Goal: Task Accomplishment & Management: Manage account settings

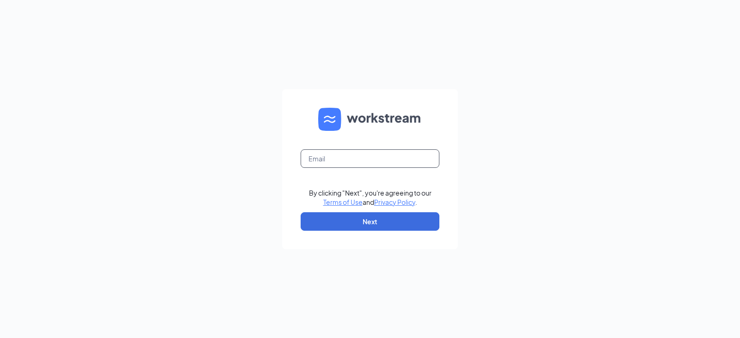
click at [339, 155] on input "text" at bounding box center [370, 158] width 139 height 18
type input "kaila.volkmer@runza.com"
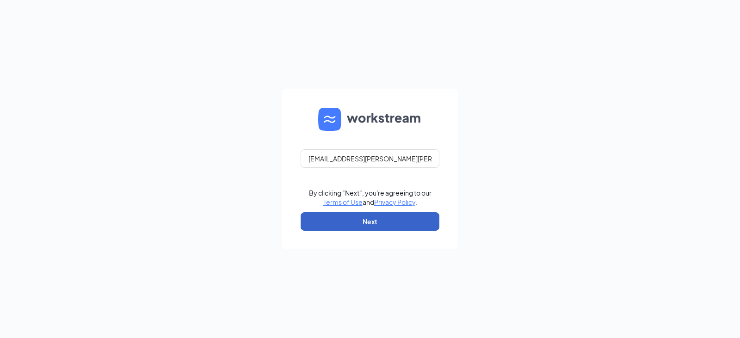
click at [355, 219] on button "Next" at bounding box center [370, 221] width 139 height 18
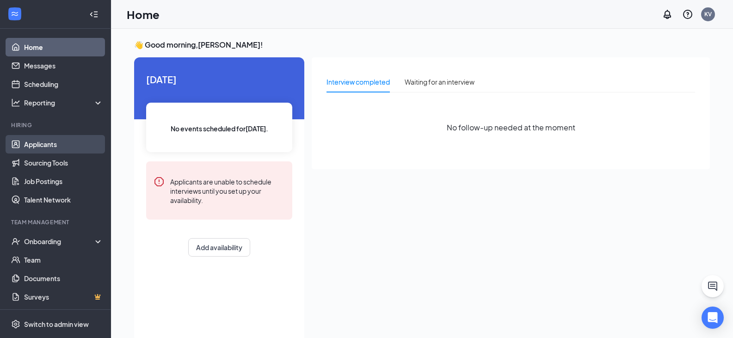
click at [59, 147] on link "Applicants" at bounding box center [63, 144] width 79 height 18
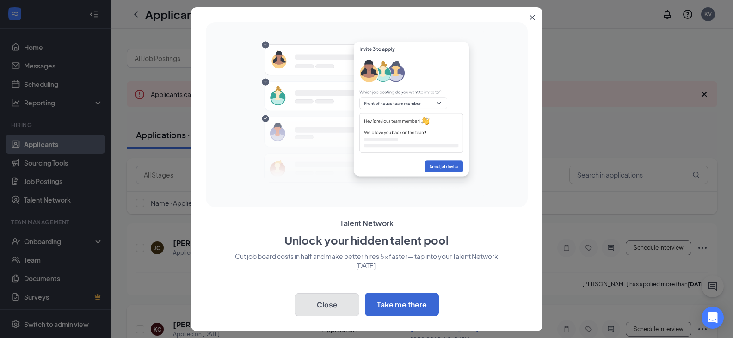
click at [340, 304] on button "Close" at bounding box center [326, 304] width 65 height 23
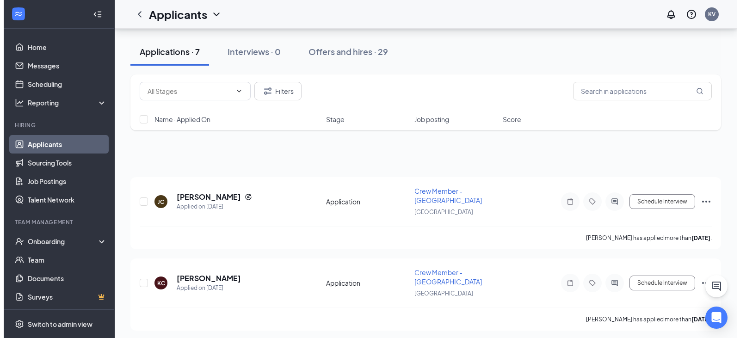
scroll to position [92, 0]
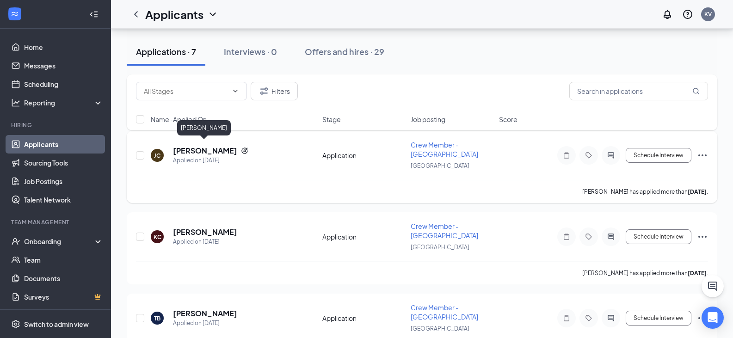
click at [208, 146] on h5 "[PERSON_NAME]" at bounding box center [205, 151] width 64 height 10
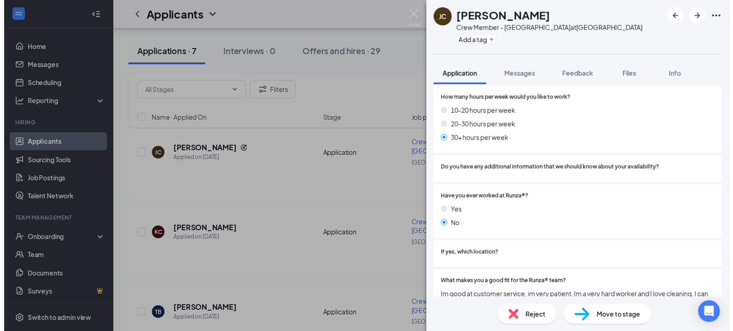
scroll to position [623, 0]
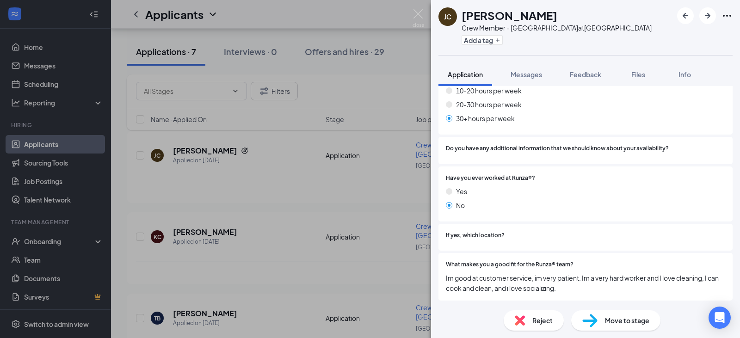
click at [227, 201] on div "[PERSON_NAME] Crew Member - [GEOGRAPHIC_DATA] at [GEOGRAPHIC_DATA] Add a tag Ap…" at bounding box center [370, 169] width 740 height 338
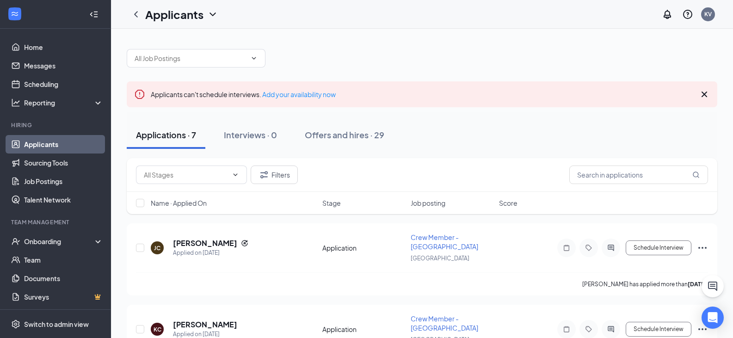
click at [363, 50] on div at bounding box center [422, 54] width 590 height 28
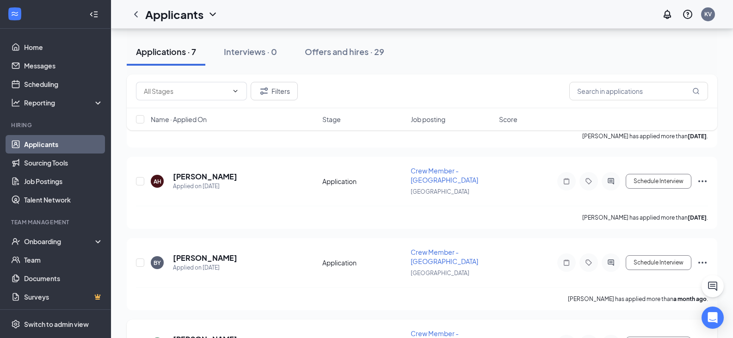
scroll to position [346, 0]
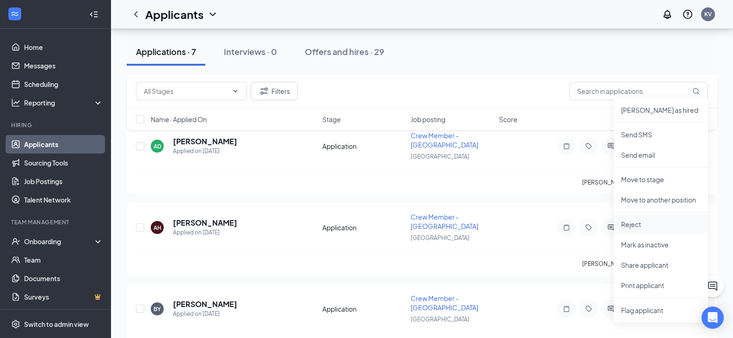
click at [646, 227] on p "Reject" at bounding box center [661, 224] width 80 height 9
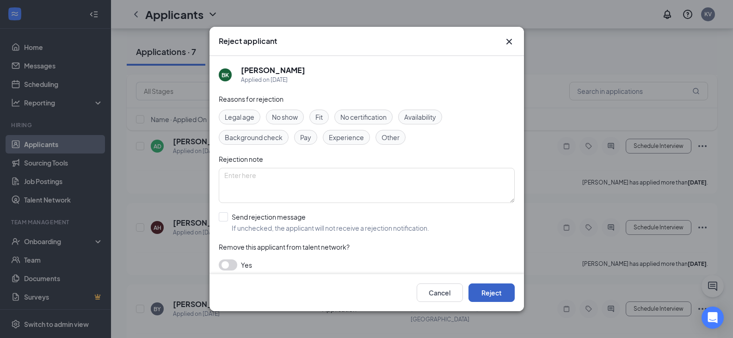
click at [497, 293] on button "Reject" at bounding box center [491, 292] width 46 height 18
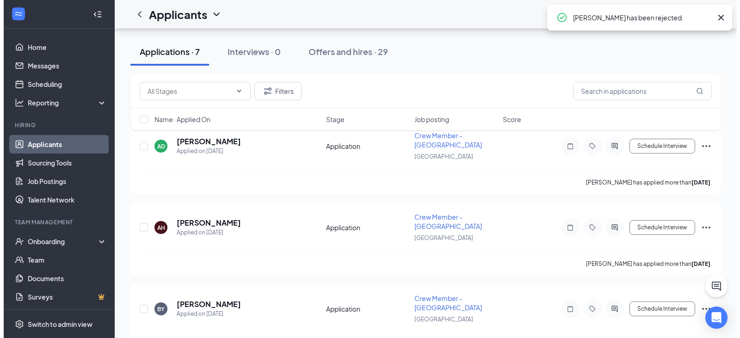
scroll to position [320, 0]
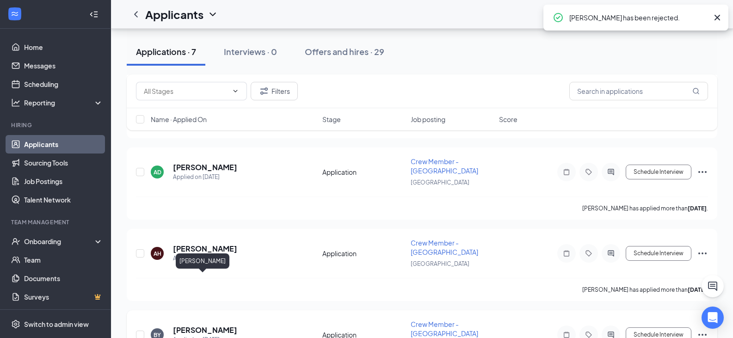
click at [213, 325] on h5 "[PERSON_NAME]" at bounding box center [205, 330] width 64 height 10
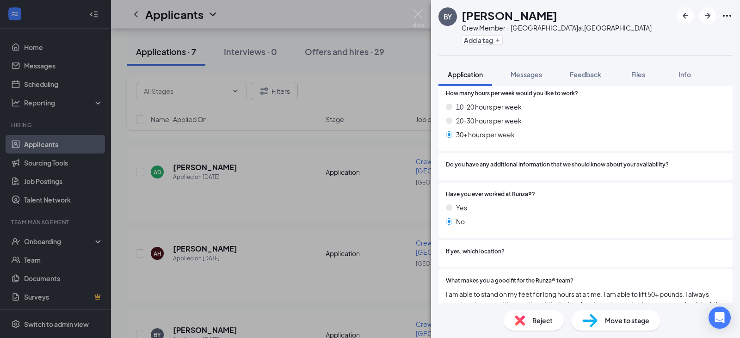
scroll to position [627, 0]
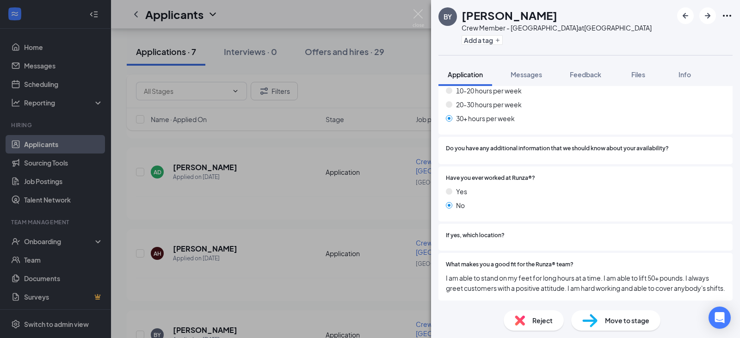
click at [287, 189] on div "BY [PERSON_NAME] Crew Member - [GEOGRAPHIC_DATA] at [GEOGRAPHIC_DATA] Add a tag…" at bounding box center [370, 169] width 740 height 338
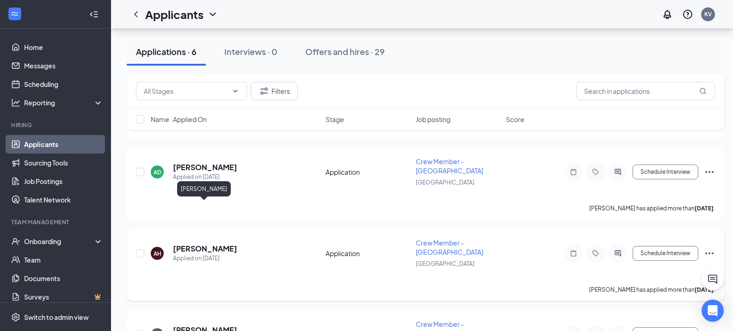
click at [180, 244] on h5 "[PERSON_NAME]" at bounding box center [205, 249] width 64 height 10
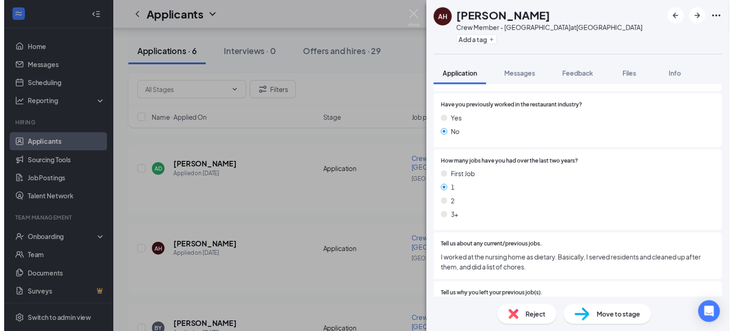
scroll to position [324, 0]
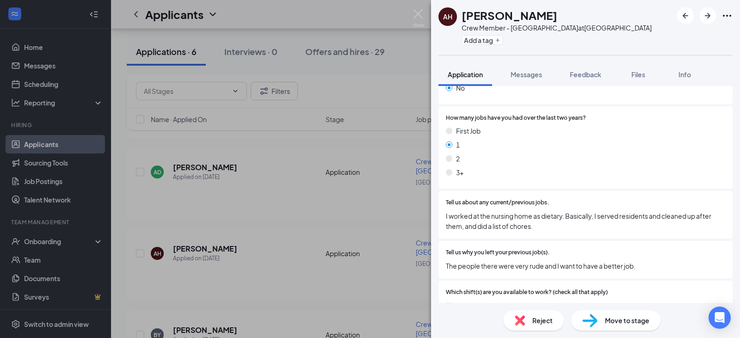
click at [353, 185] on div "AH [PERSON_NAME] Crew Member - [GEOGRAPHIC_DATA] at [GEOGRAPHIC_DATA] Add a tag…" at bounding box center [370, 169] width 740 height 338
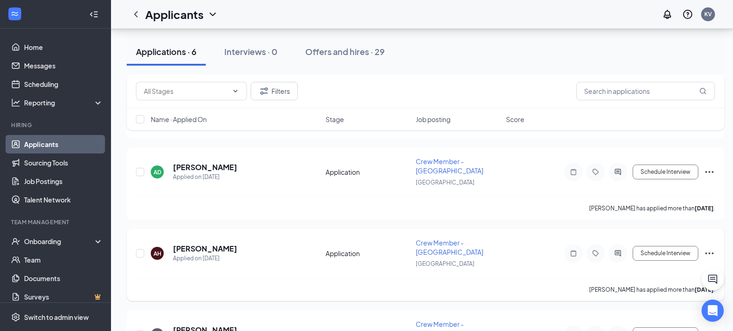
click at [705, 248] on icon "Ellipses" at bounding box center [709, 253] width 11 height 11
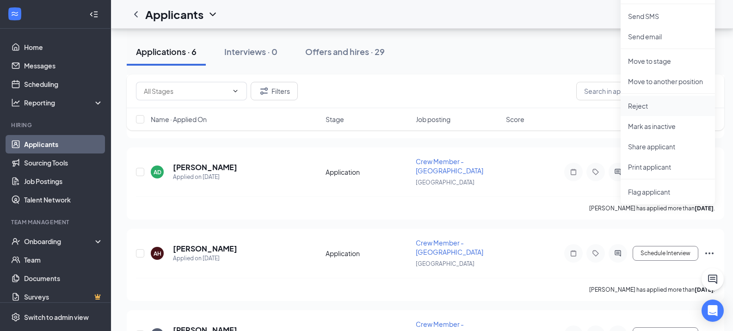
click at [646, 98] on li "Reject" at bounding box center [667, 106] width 94 height 20
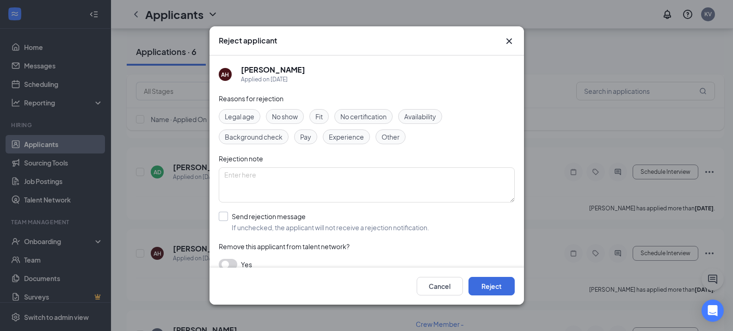
click at [222, 212] on input "Send rejection message If unchecked, the applicant will not receive a rejection…" at bounding box center [324, 222] width 210 height 20
checkbox input "true"
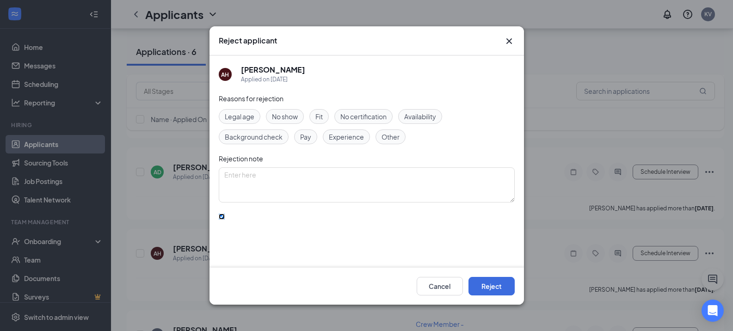
scroll to position [58, 0]
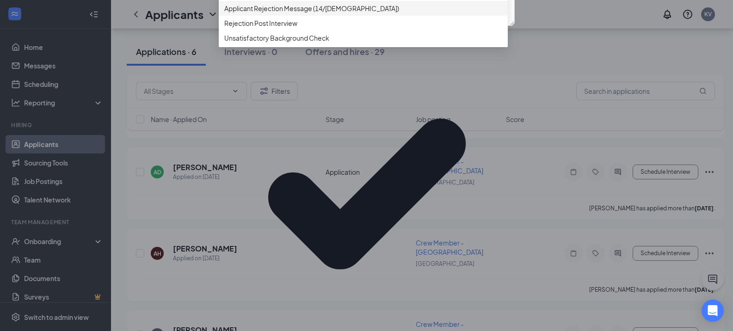
click at [331, 13] on span "Applicant Rejection Message (14/[DEMOGRAPHIC_DATA])" at bounding box center [311, 8] width 175 height 10
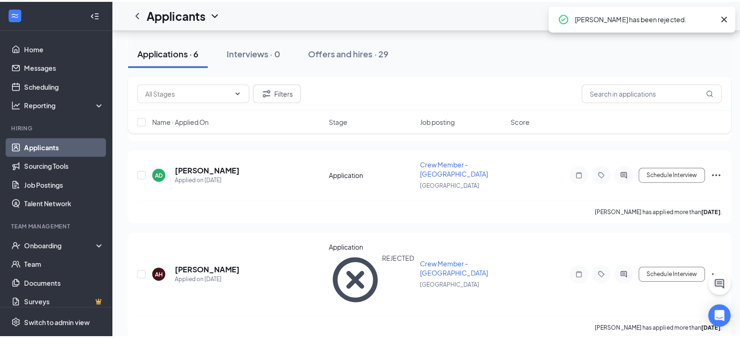
scroll to position [227, 0]
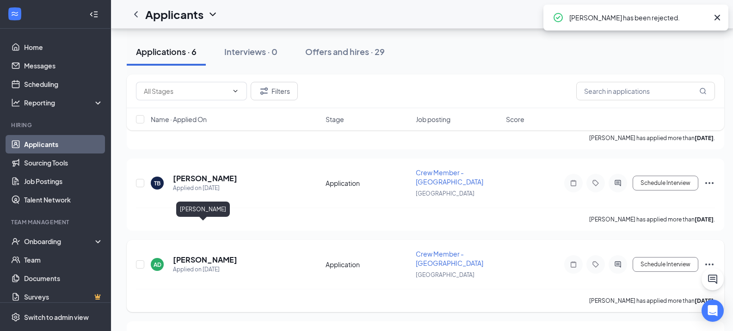
click at [224, 255] on h5 "[PERSON_NAME]" at bounding box center [205, 260] width 64 height 10
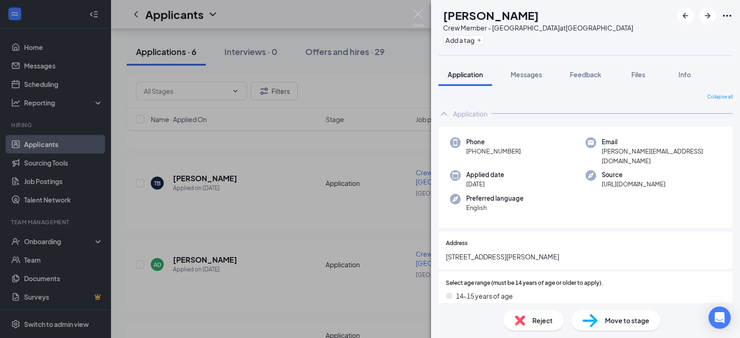
click at [360, 207] on div "AD [PERSON_NAME] Crew Member - [GEOGRAPHIC_DATA] at [GEOGRAPHIC_DATA] Add a tag…" at bounding box center [370, 169] width 740 height 338
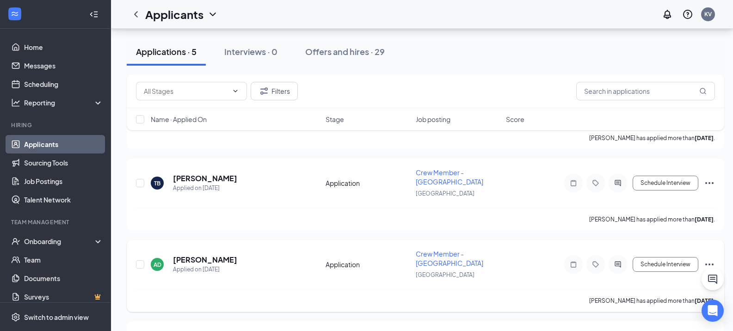
click at [709, 259] on icon "Ellipses" at bounding box center [709, 264] width 11 height 11
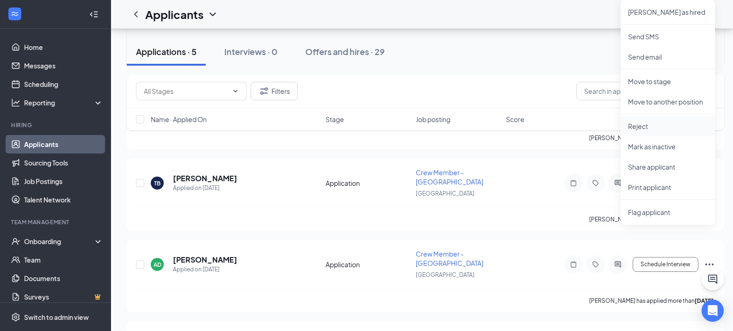
click at [650, 126] on p "Reject" at bounding box center [668, 126] width 80 height 9
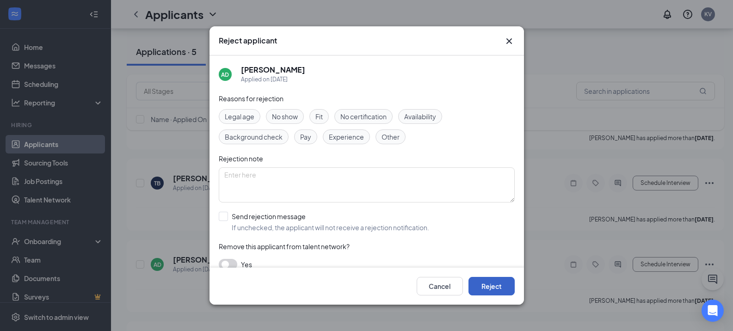
click at [494, 284] on button "Reject" at bounding box center [491, 286] width 46 height 18
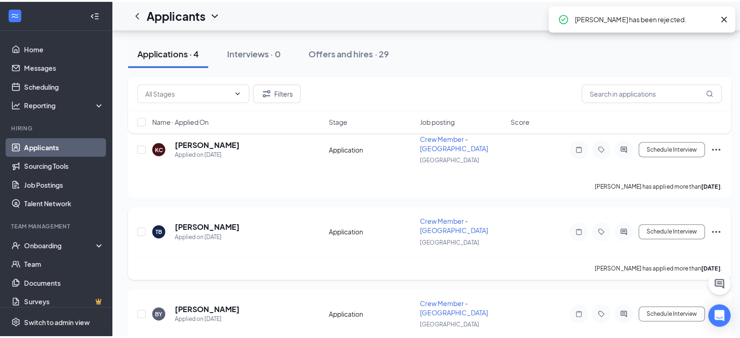
scroll to position [136, 0]
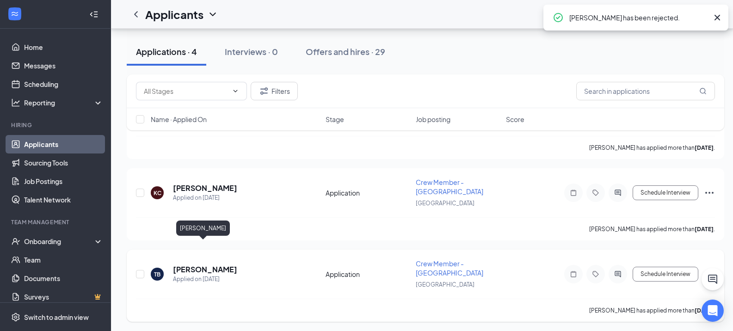
click at [211, 264] on h5 "[PERSON_NAME]" at bounding box center [205, 269] width 64 height 10
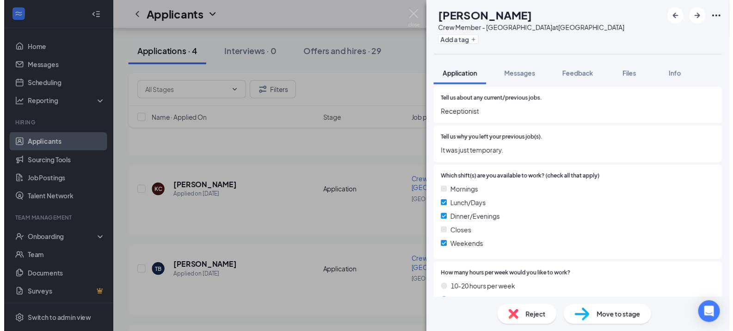
scroll to position [509, 0]
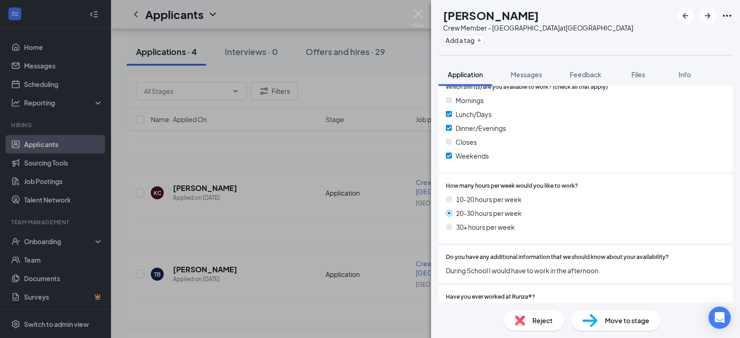
click at [384, 157] on div "TB [PERSON_NAME] Crew Member - [GEOGRAPHIC_DATA] at [GEOGRAPHIC_DATA] Add a tag…" at bounding box center [370, 169] width 740 height 338
